Goal: Task Accomplishment & Management: Use online tool/utility

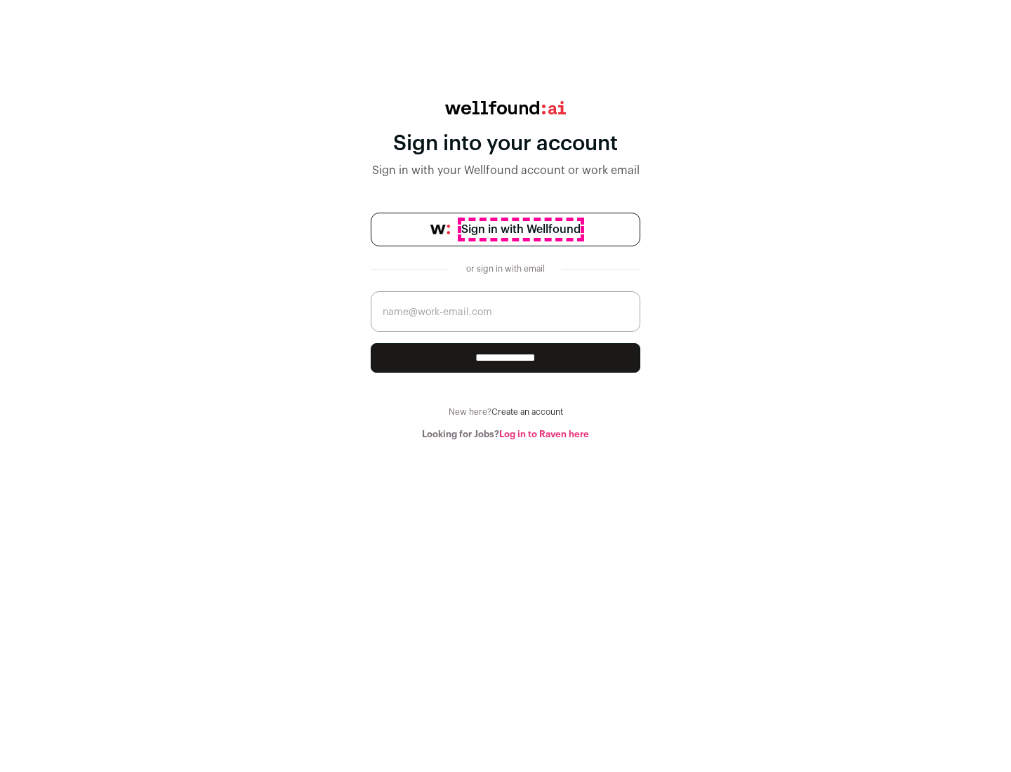
click at [520, 230] on span "Sign in with Wellfound" at bounding box center [520, 229] width 119 height 17
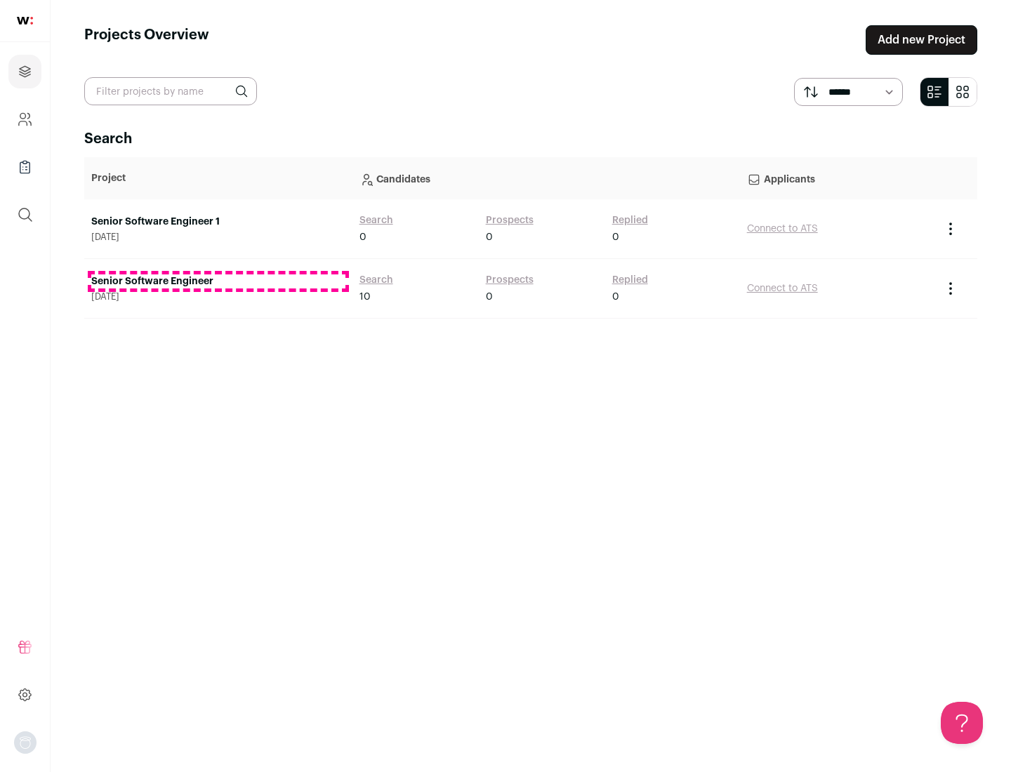
click at [218, 281] on link "Senior Software Engineer" at bounding box center [218, 281] width 254 height 14
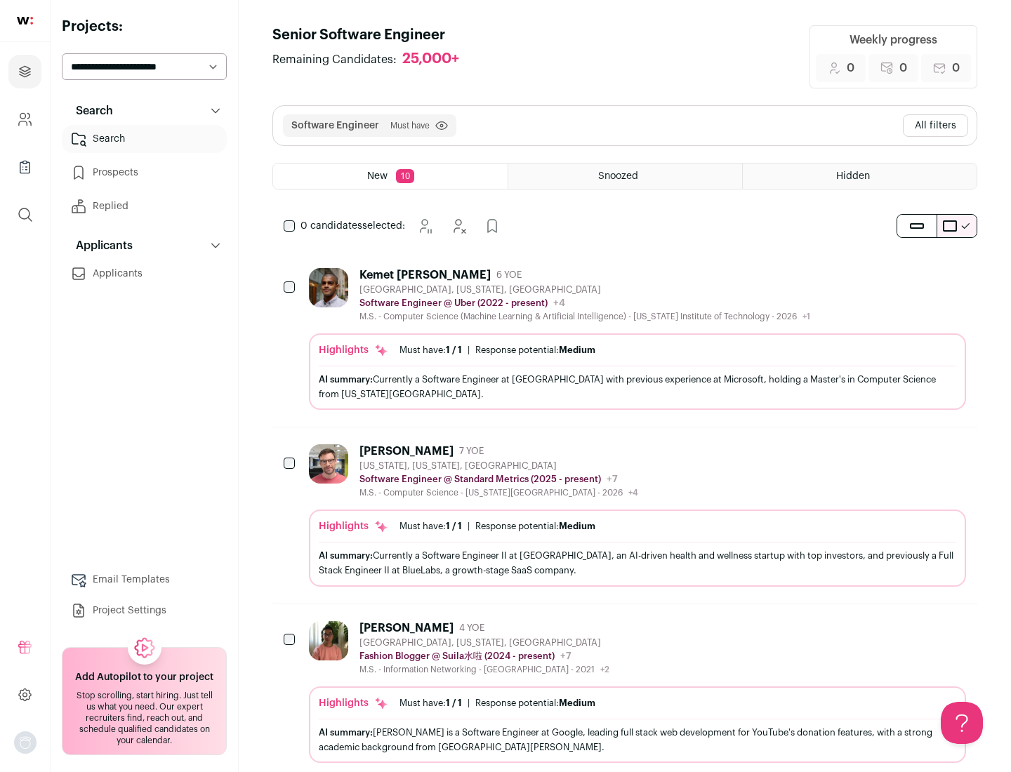
click at [625, 339] on div "Highlights Must have: 1 / 1 How many must haves have been fulfilled? | Response…" at bounding box center [637, 371] width 657 height 77
